Goal: Communication & Community: Ask a question

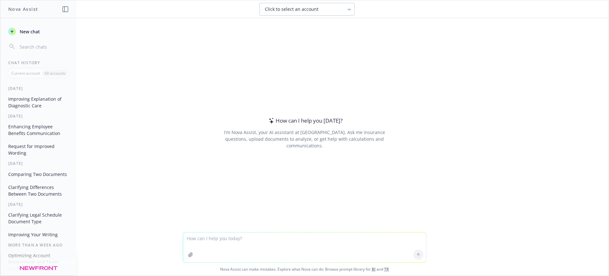
click at [23, 33] on span "New chat" at bounding box center [29, 31] width 22 height 7
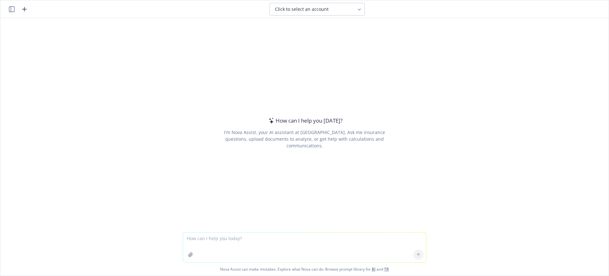
click at [194, 237] on textarea at bounding box center [304, 247] width 243 height 30
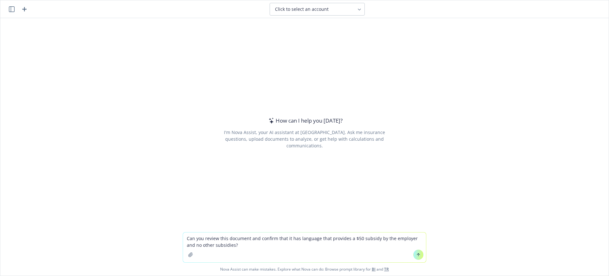
type textarea "Can you review this document and confirm that it has language that provides a $…"
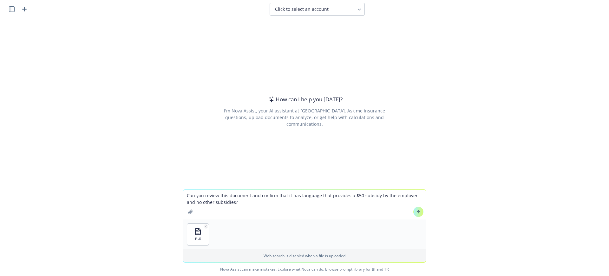
click at [415, 215] on button at bounding box center [419, 212] width 10 height 10
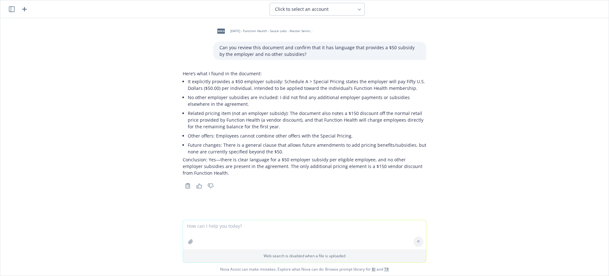
click at [197, 224] on textarea at bounding box center [304, 234] width 243 height 29
type textarea "IS there anything unusual about the agreement that I should let the client know…"
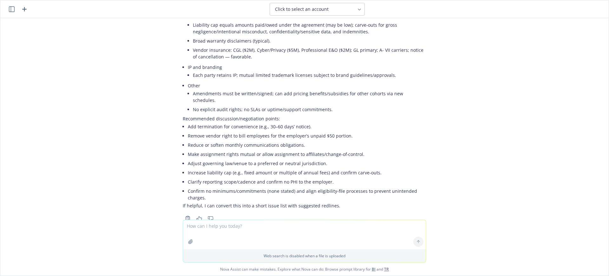
scroll to position [475, 0]
